Goal: Task Accomplishment & Management: Use online tool/utility

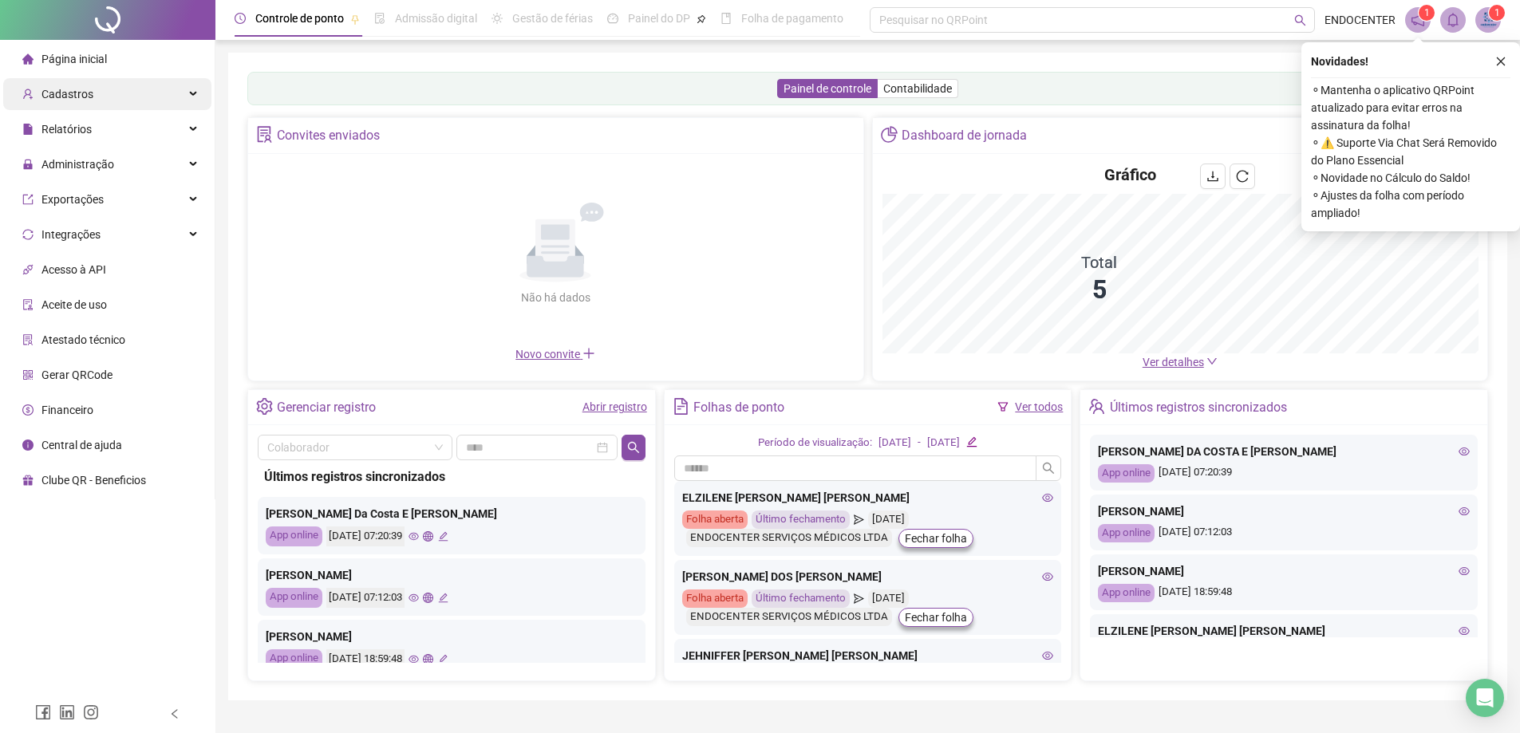
click at [93, 101] on div "Cadastros" at bounding box center [107, 94] width 208 height 32
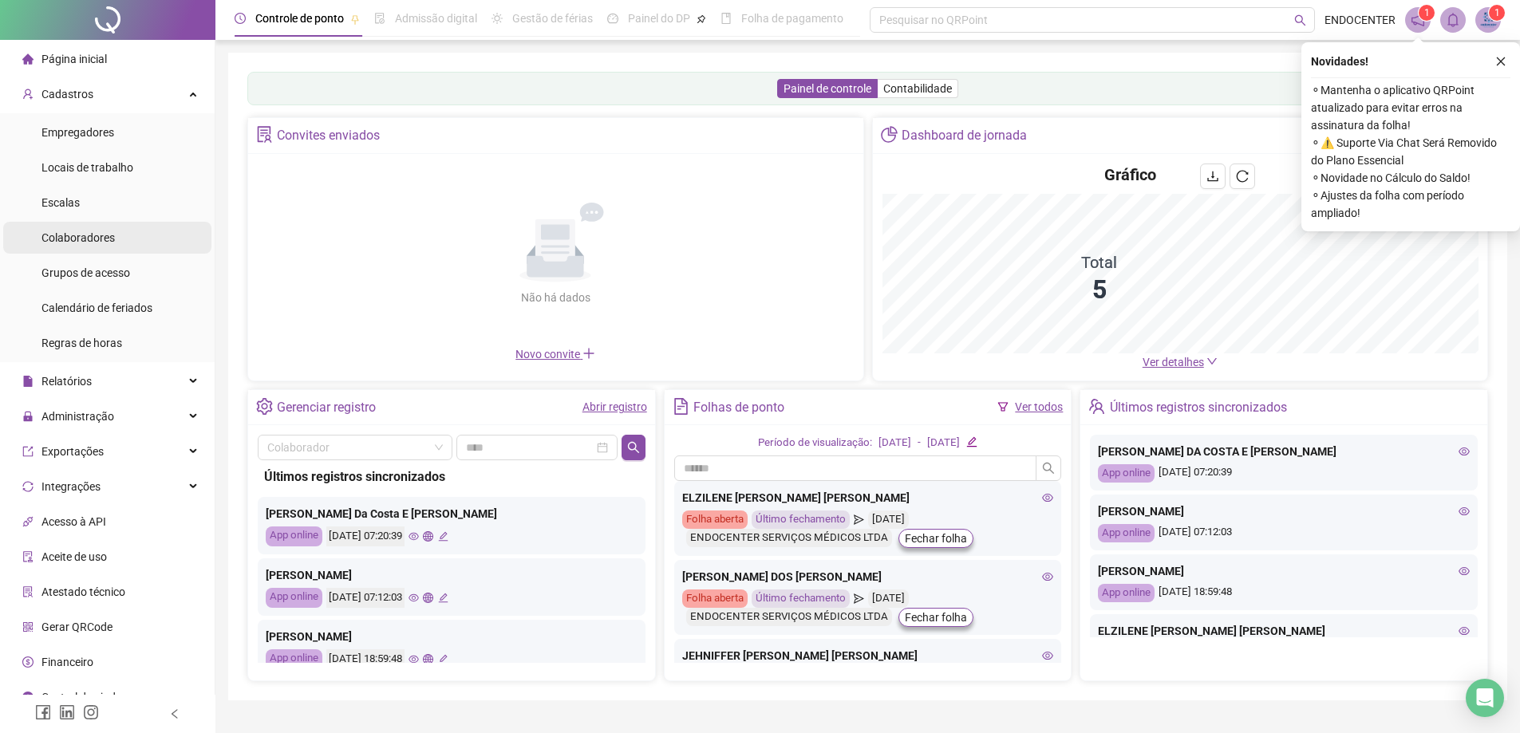
click at [69, 242] on span "Colaboradores" at bounding box center [78, 237] width 73 height 13
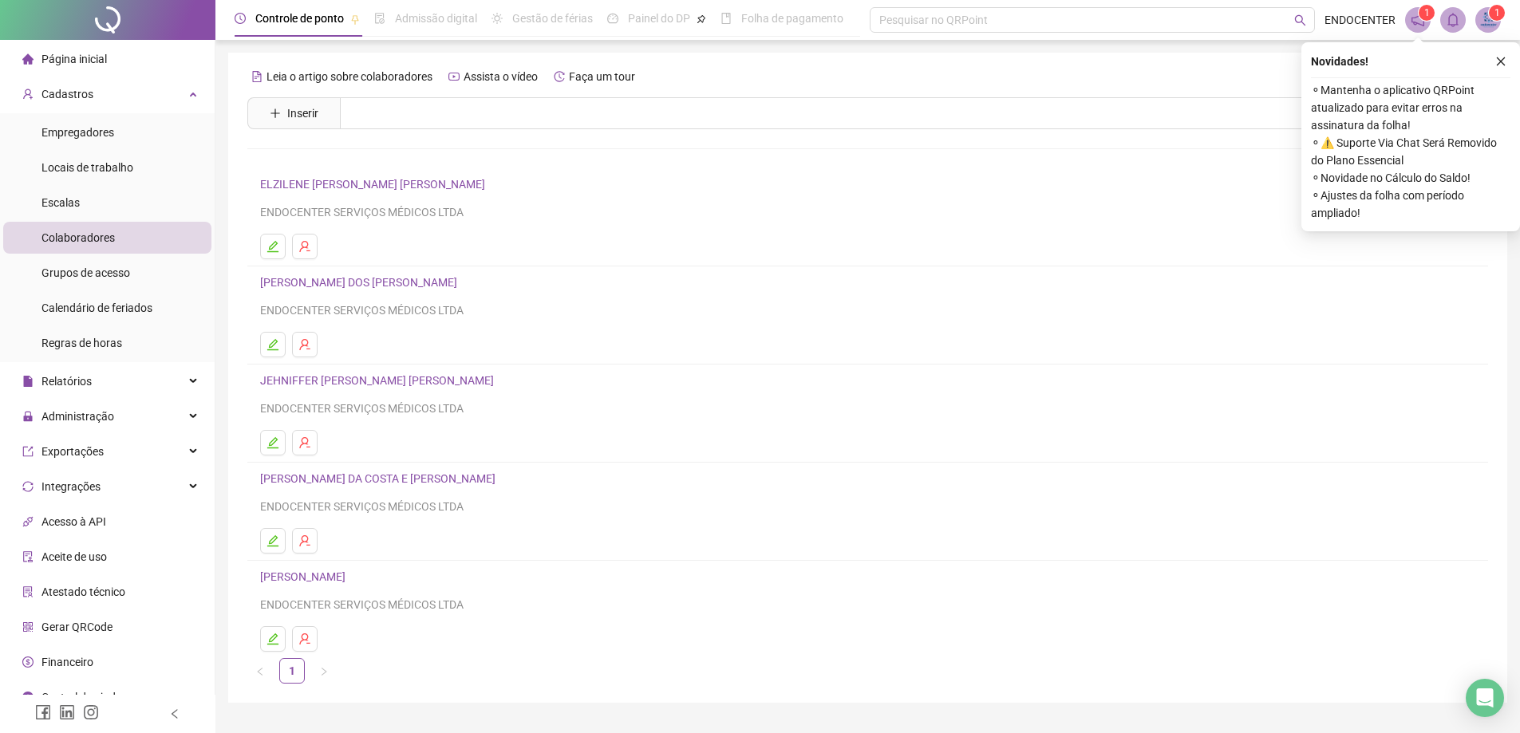
click at [326, 382] on link "JEHNIFFER [PERSON_NAME] [PERSON_NAME]" at bounding box center [379, 380] width 239 height 13
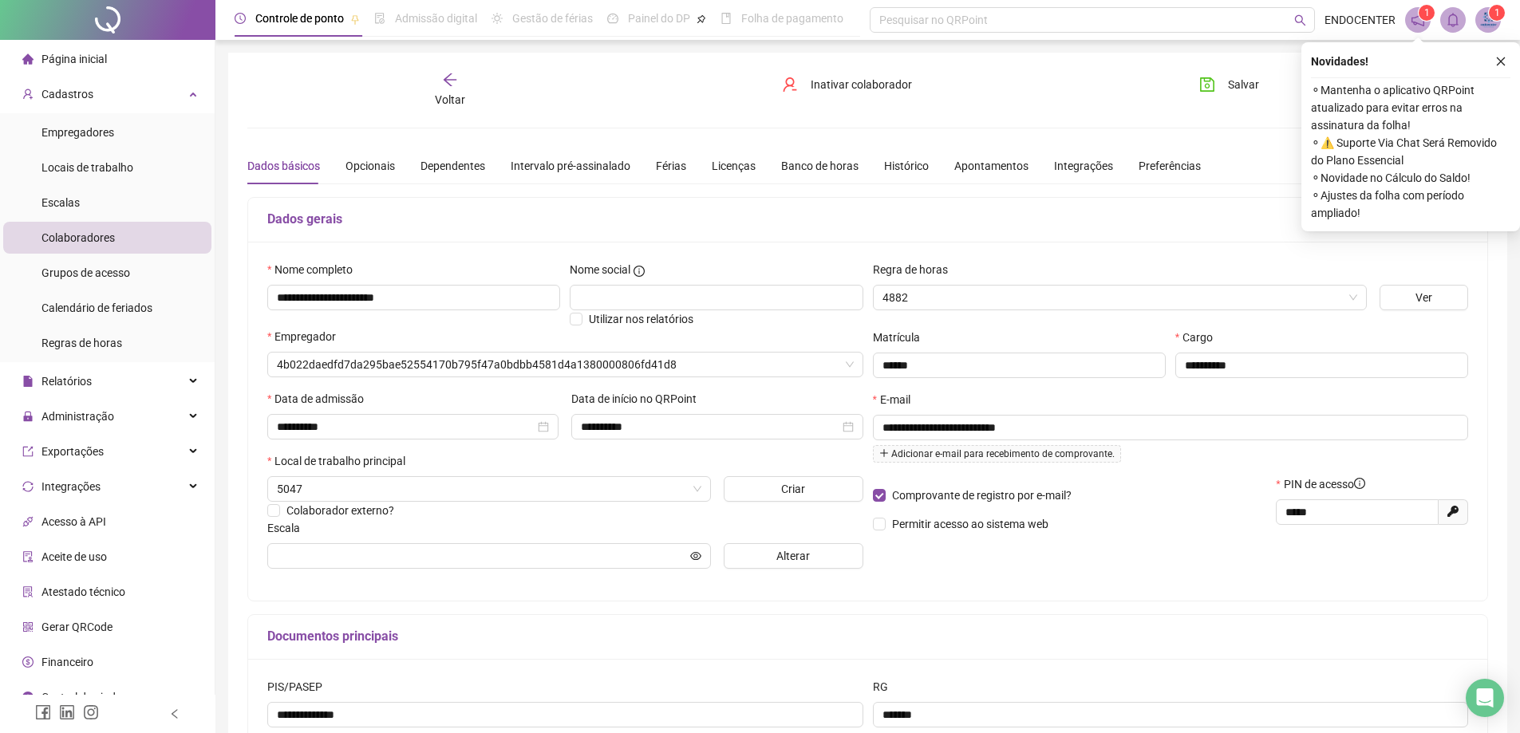
type input "**********"
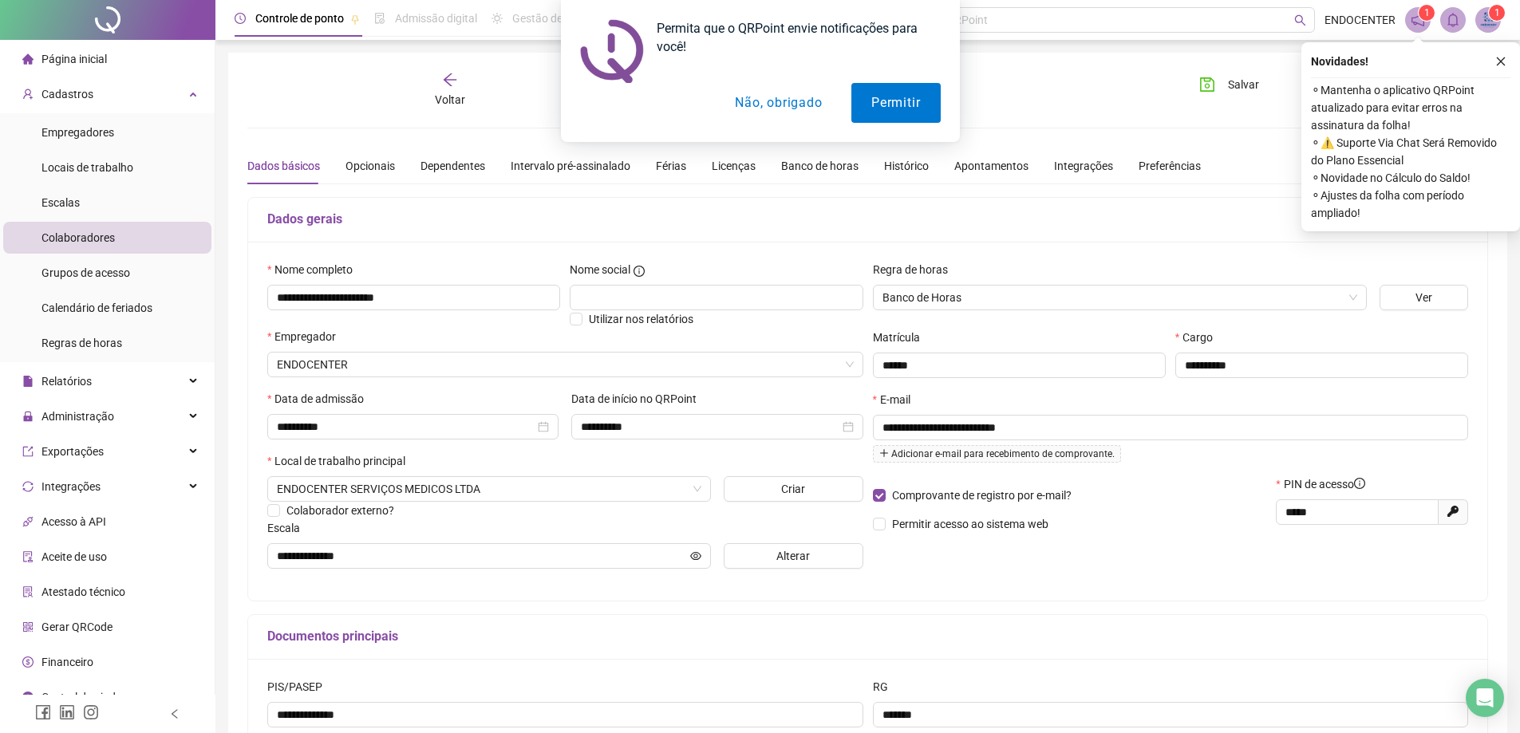
click at [1008, 74] on div "Permita que o QRPoint envie notificações para você! Permitir Não, obrigado" at bounding box center [760, 71] width 1520 height 142
click at [1497, 57] on div "Permita que o QRPoint envie notificações para você! Permitir Não, obrigado" at bounding box center [760, 71] width 1520 height 142
click at [1495, 61] on div "Permita que o QRPoint envie notificações para você! Permitir Não, obrigado" at bounding box center [760, 71] width 1520 height 142
click at [1499, 61] on div "Permita que o QRPoint envie notificações para você! Permitir Não, obrigado" at bounding box center [760, 71] width 1520 height 142
click at [866, 99] on button "Permitir" at bounding box center [896, 103] width 89 height 40
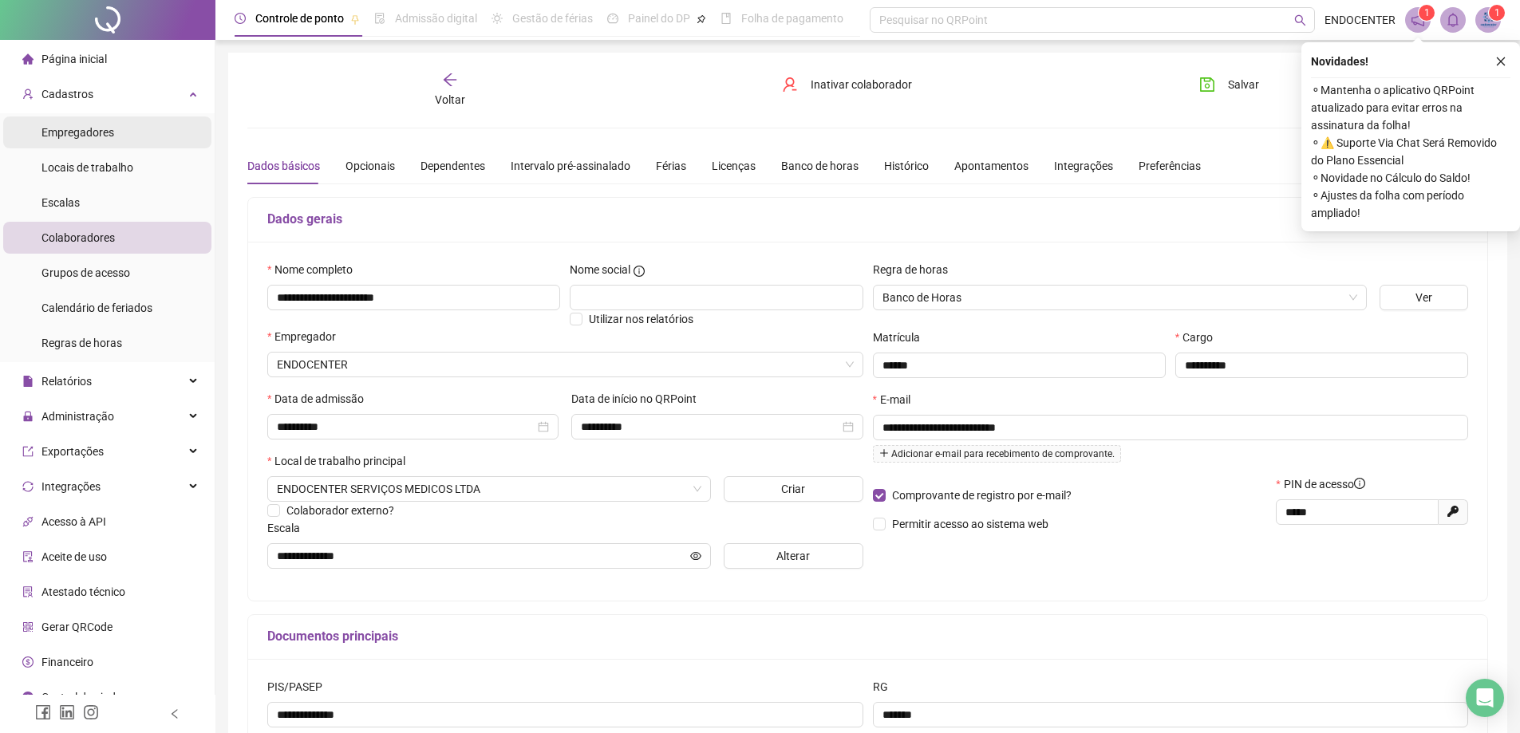
click at [86, 133] on span "Empregadores" at bounding box center [78, 132] width 73 height 13
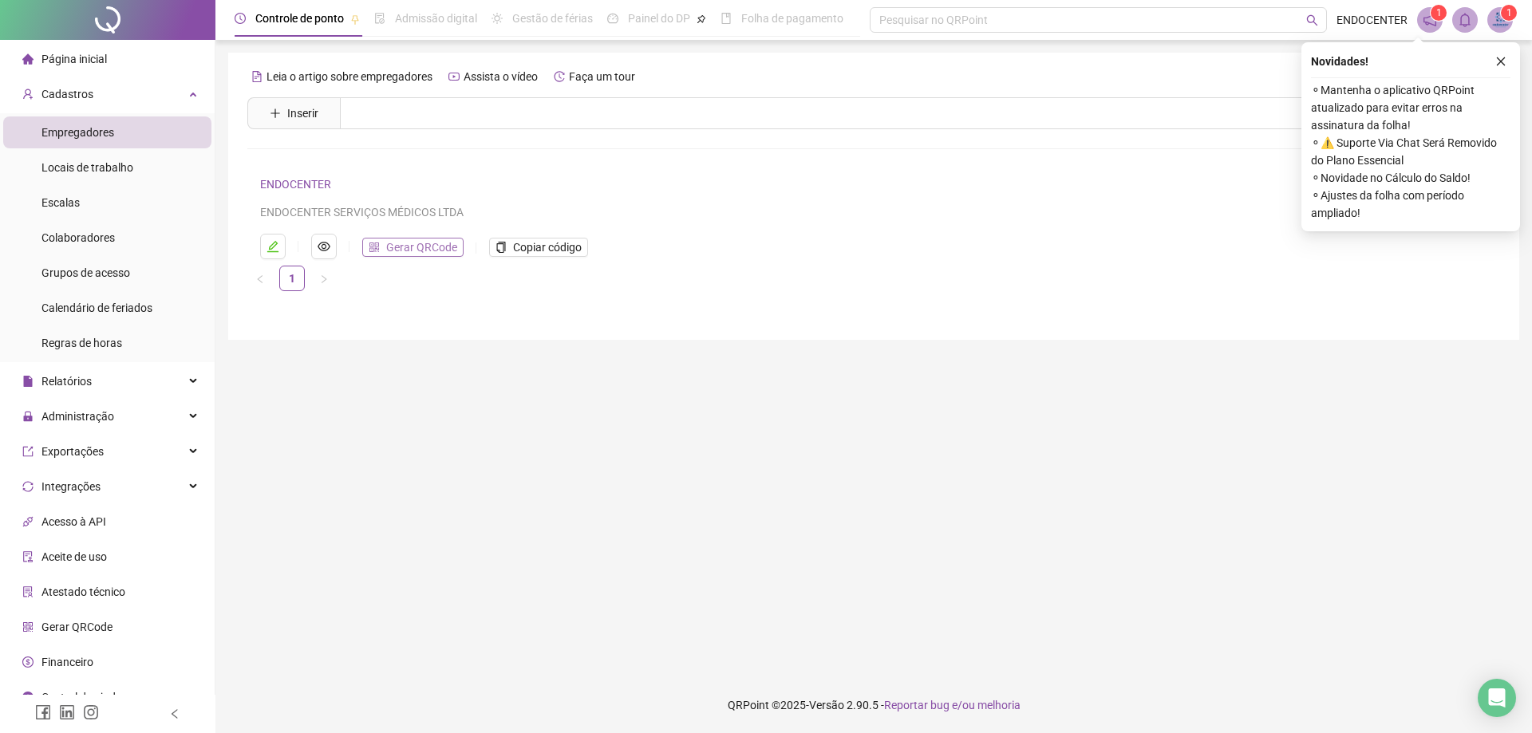
click at [419, 247] on span "Gerar QRCode" at bounding box center [421, 248] width 71 height 18
